Goal: Transaction & Acquisition: Purchase product/service

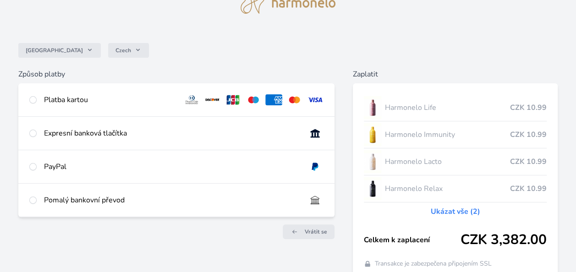
scroll to position [46, 0]
click at [33, 99] on input "radio" at bounding box center [32, 99] width 7 height 7
radio input "true"
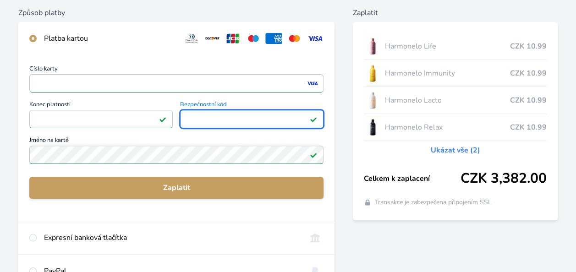
scroll to position [124, 0]
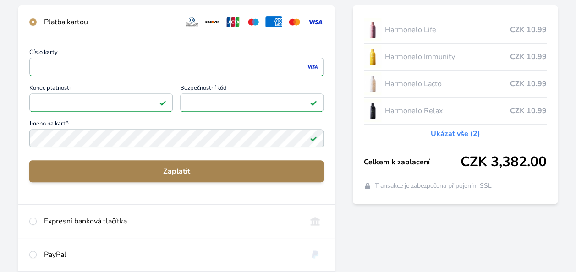
click at [210, 171] on span "Zaplatit" at bounding box center [177, 171] width 280 height 11
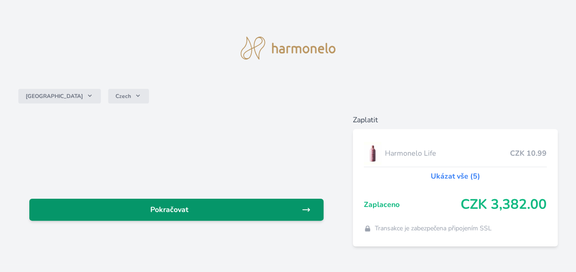
click at [159, 208] on span "Pokračovat" at bounding box center [169, 209] width 265 height 11
